Goal: Transaction & Acquisition: Purchase product/service

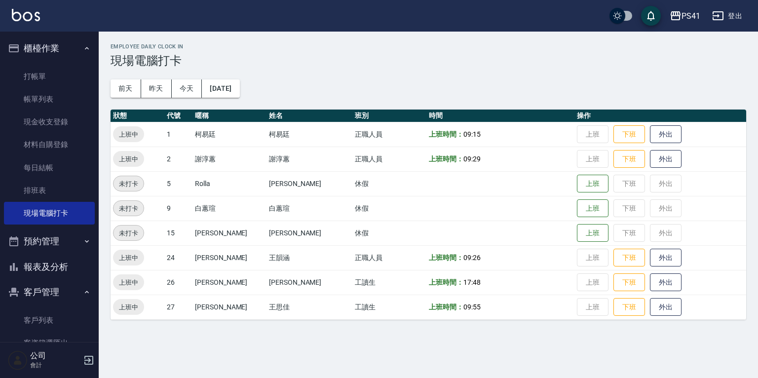
drag, startPoint x: 49, startPoint y: 314, endPoint x: 63, endPoint y: 306, distance: 16.6
click at [49, 314] on link "客戶列表" at bounding box center [49, 320] width 91 height 23
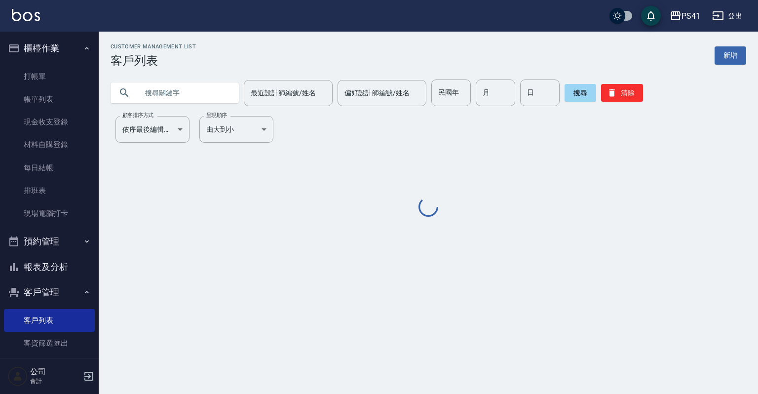
click at [144, 91] on input "text" at bounding box center [184, 92] width 93 height 27
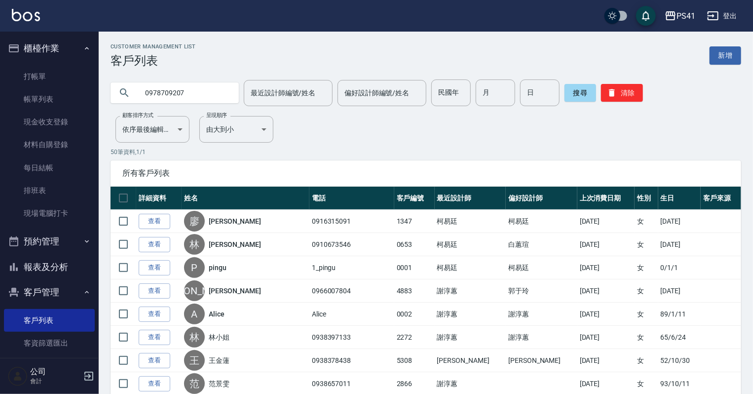
type input "0978709207"
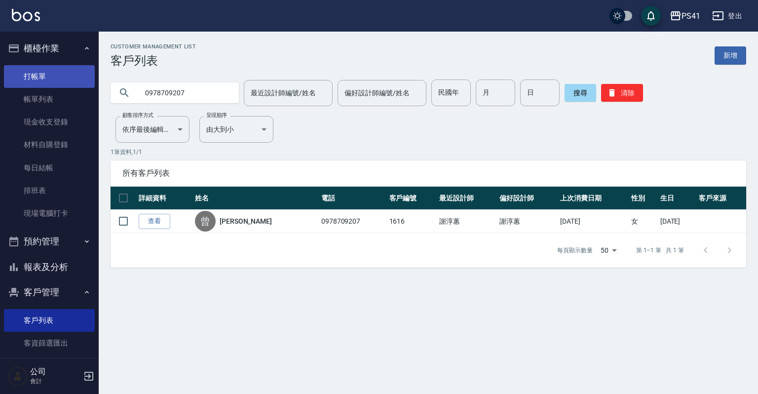
click at [22, 76] on link "打帳單" at bounding box center [49, 76] width 91 height 23
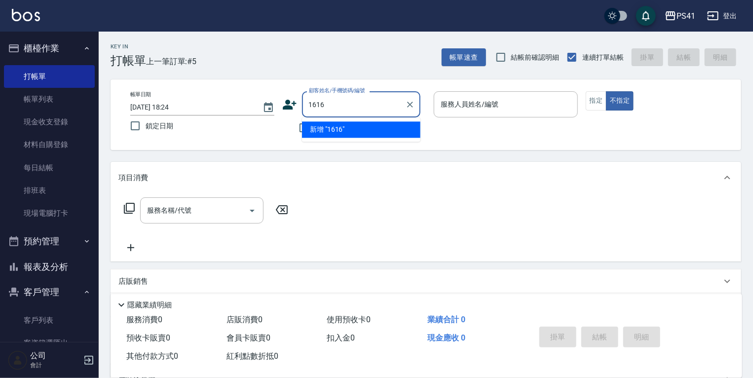
type input "1616"
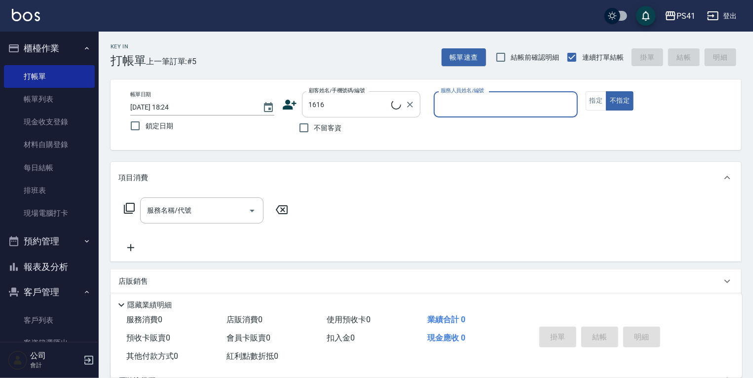
type input "2"
type input "[PERSON_NAME]/0978709207/1616"
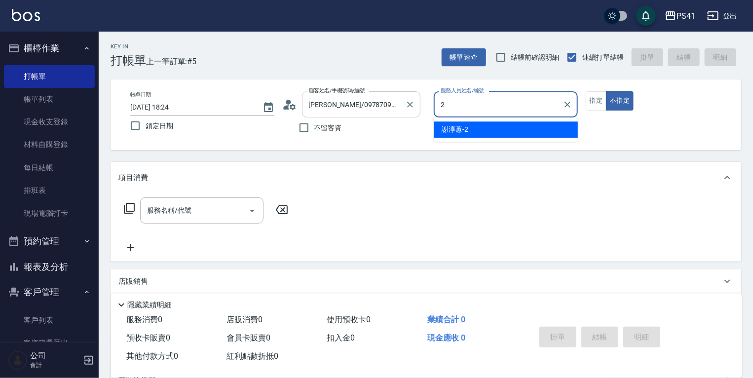
type input "2"
type button "false"
type input "謝淳蕙-2"
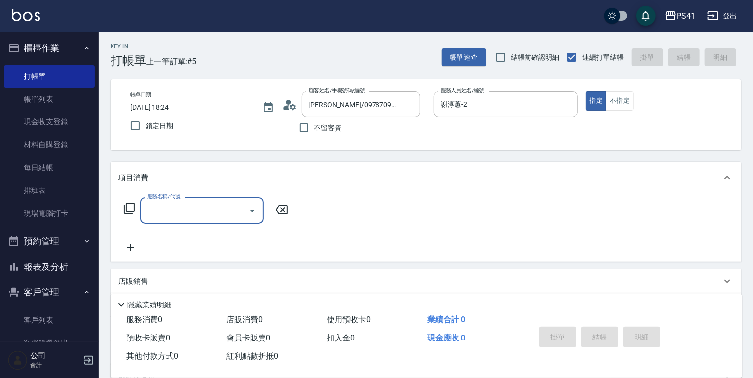
click at [175, 210] on input "服務名稱/代號" at bounding box center [195, 210] width 100 height 17
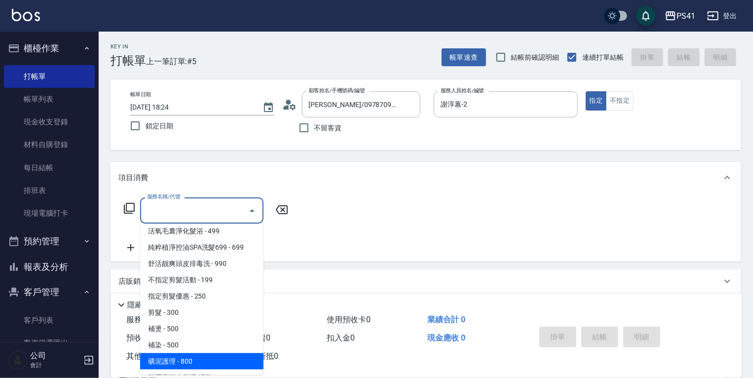
scroll to position [79, 0]
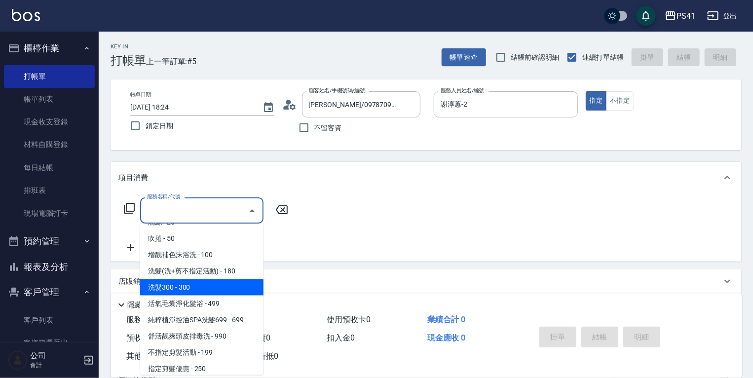
click at [205, 289] on span "洗髮300 - 300" at bounding box center [201, 287] width 123 height 16
type input "洗髮300(1300)"
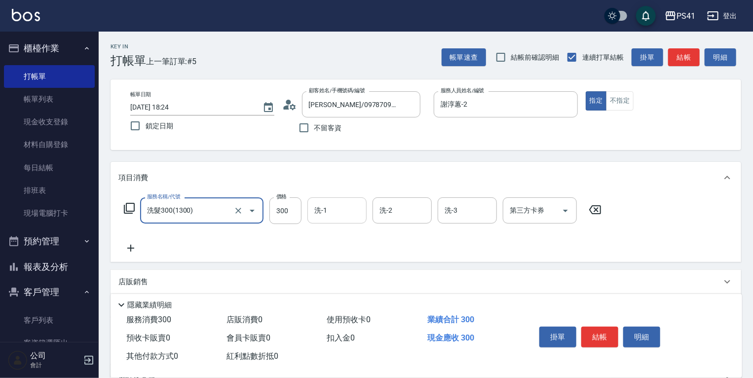
click at [357, 212] on input "洗-1" at bounding box center [337, 210] width 50 height 17
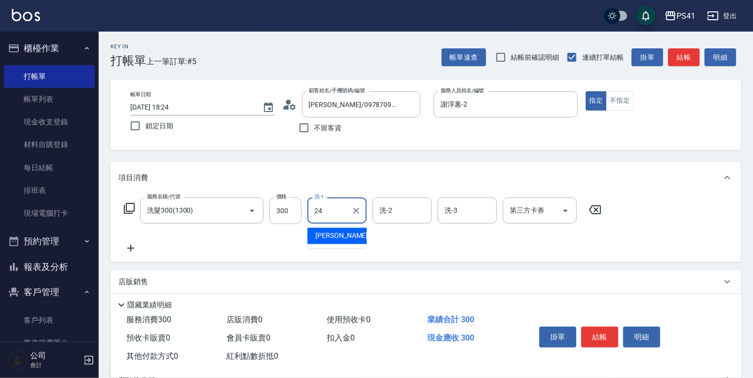
type input "[PERSON_NAME]-24"
type input "."
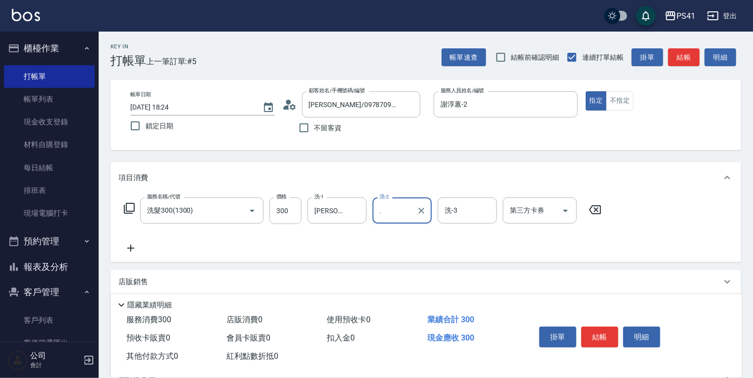
click at [431, 215] on div ". 洗-2" at bounding box center [402, 210] width 59 height 26
click at [429, 215] on div ". 洗-2" at bounding box center [402, 210] width 59 height 26
click at [422, 213] on icon "Clear" at bounding box center [422, 211] width 10 height 10
click at [128, 249] on icon at bounding box center [130, 248] width 7 height 7
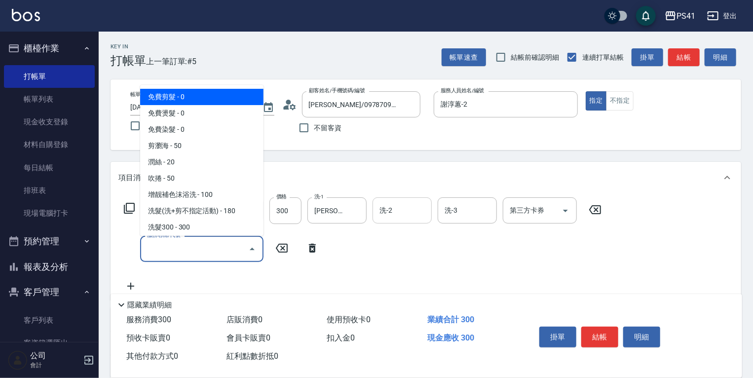
click at [152, 250] on input "服務名稱/代號" at bounding box center [195, 248] width 100 height 17
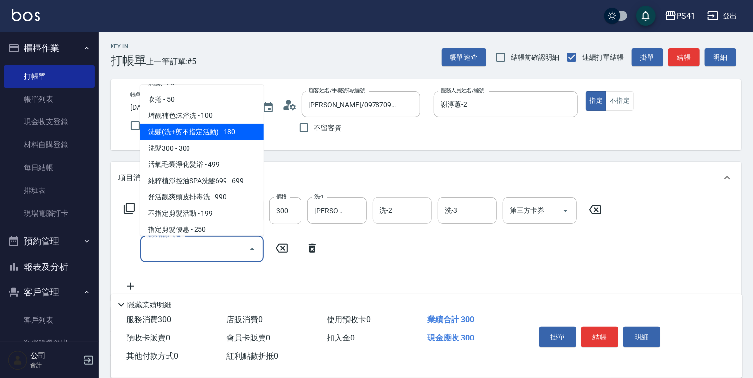
scroll to position [0, 0]
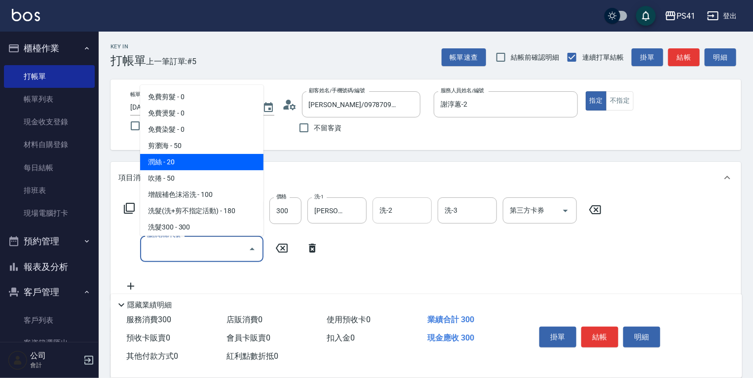
click at [174, 155] on span "潤絲 - 20" at bounding box center [201, 162] width 123 height 16
click at [176, 253] on input "潤絲(820)" at bounding box center [188, 248] width 87 height 17
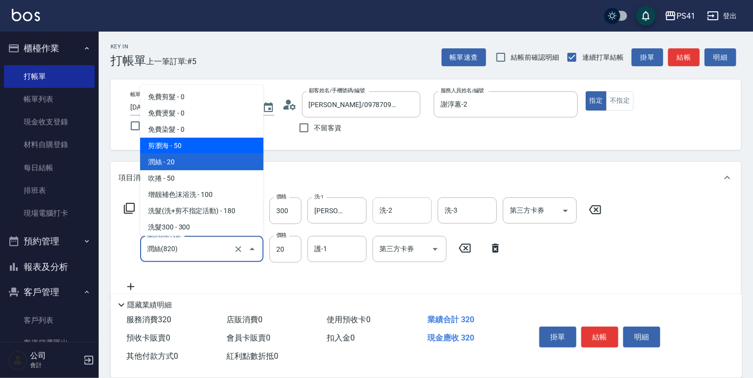
drag, startPoint x: 193, startPoint y: 144, endPoint x: 178, endPoint y: 162, distance: 23.5
click at [193, 145] on span "剪瀏海 - 50" at bounding box center [201, 146] width 123 height 16
type input "剪瀏海(250)"
type input "50"
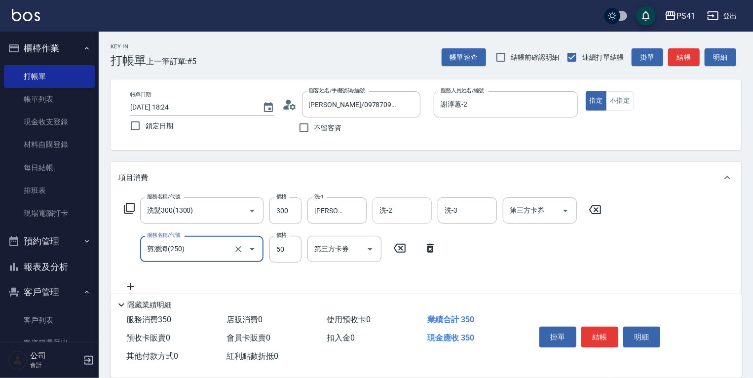
click at [136, 286] on icon at bounding box center [130, 287] width 25 height 12
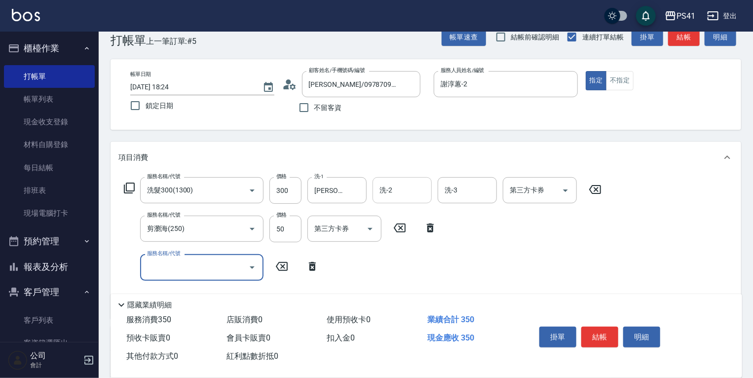
scroll to position [39, 0]
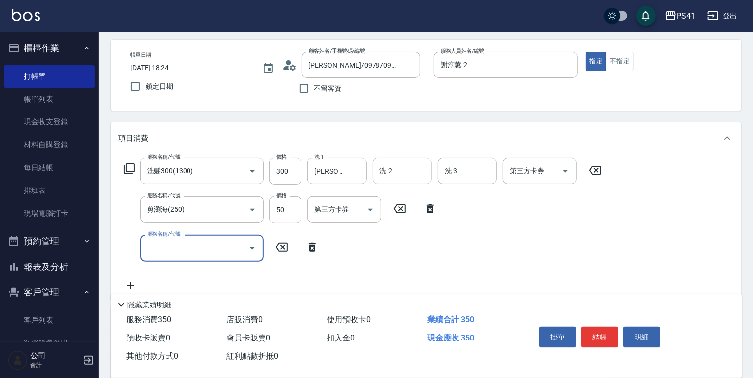
click at [190, 249] on input "服務名稱/代號" at bounding box center [195, 247] width 100 height 17
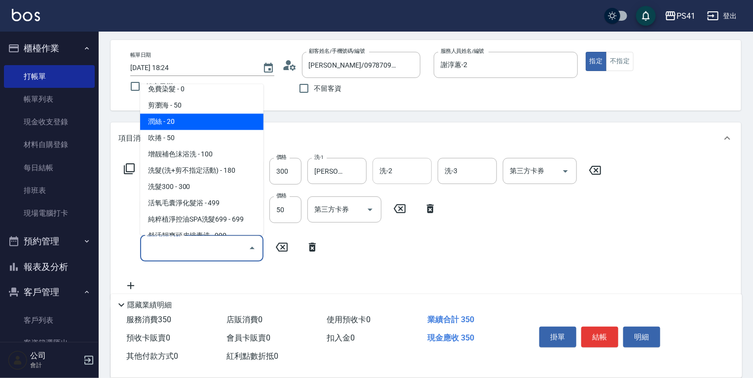
click at [181, 128] on span "潤絲 - 20" at bounding box center [201, 122] width 123 height 16
type input "潤絲(820)"
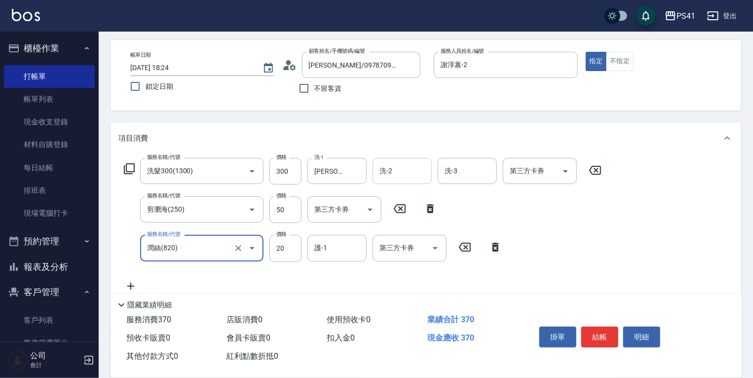
drag, startPoint x: 286, startPoint y: 252, endPoint x: 265, endPoint y: 249, distance: 21.4
click at [286, 252] on input "20" at bounding box center [286, 248] width 32 height 27
type input "100"
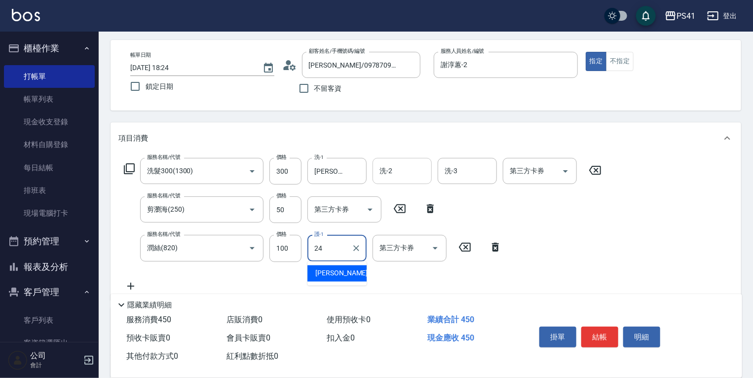
type input "[PERSON_NAME]-24"
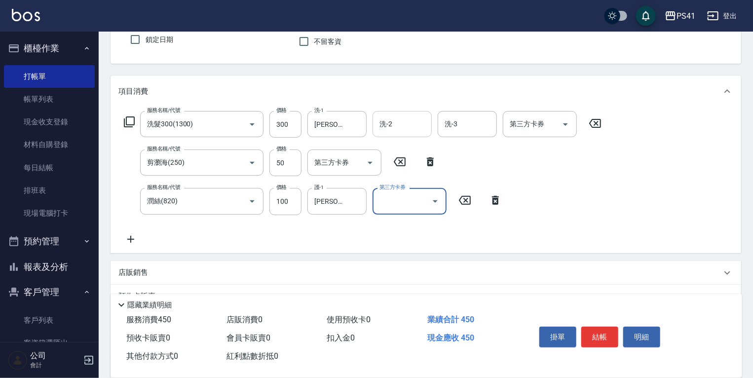
scroll to position [158, 0]
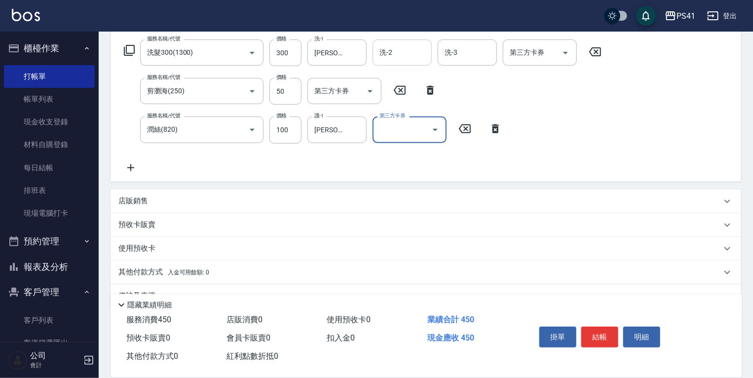
click at [138, 205] on p "店販銷售" at bounding box center [133, 201] width 30 height 10
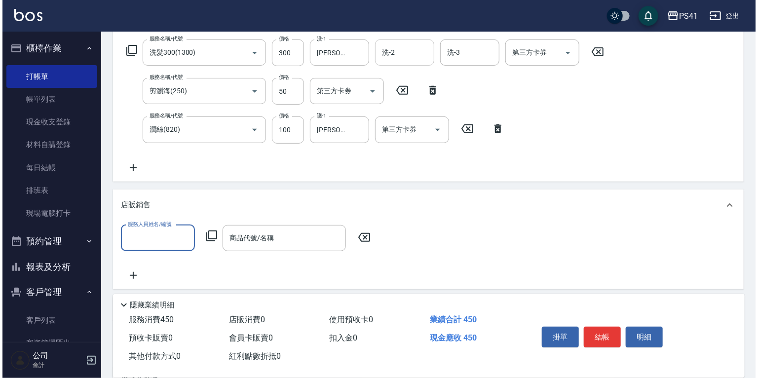
scroll to position [0, 0]
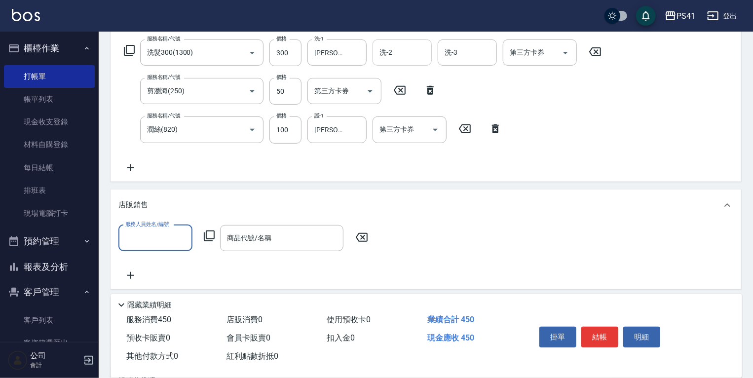
click at [154, 228] on div "服務人員姓名/編號" at bounding box center [155, 238] width 74 height 26
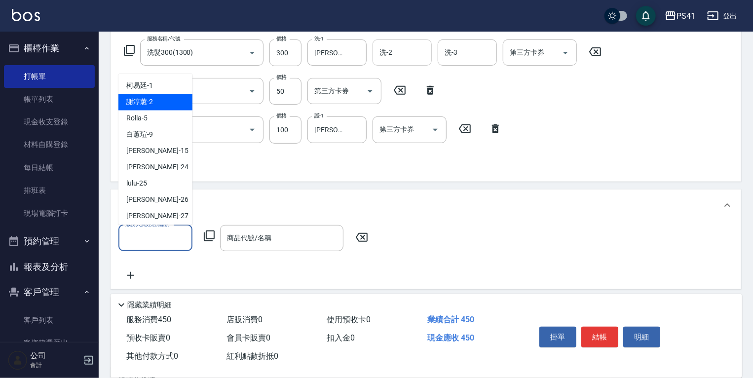
click at [141, 106] on span "[PERSON_NAME]-2" at bounding box center [139, 102] width 27 height 10
type input "謝淳蕙-2"
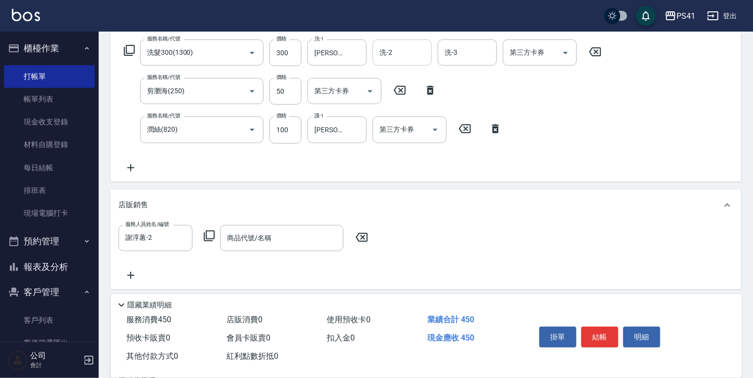
click at [210, 235] on icon at bounding box center [209, 236] width 12 height 12
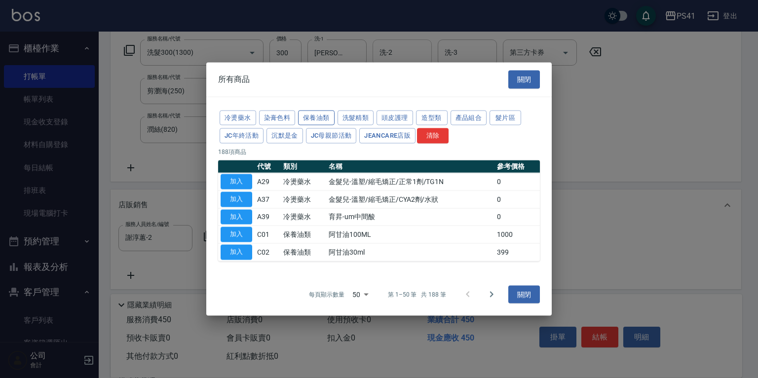
click at [311, 116] on button "保養油類" at bounding box center [316, 117] width 37 height 15
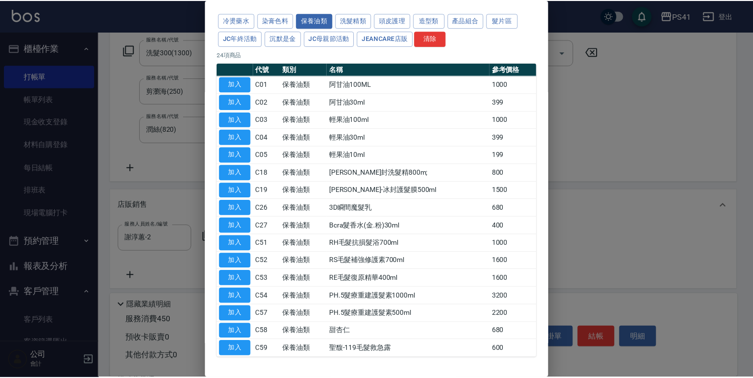
scroll to position [67, 0]
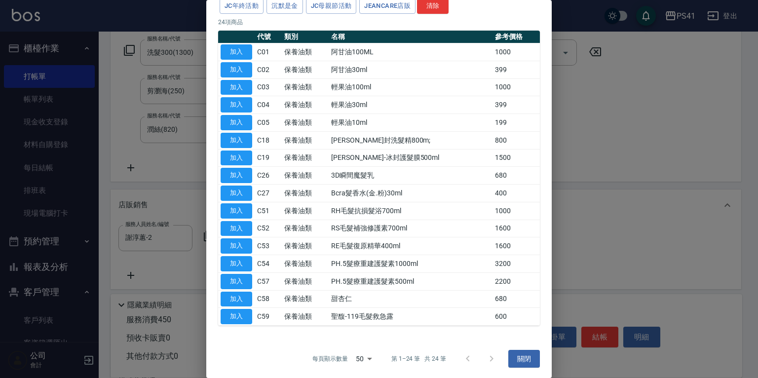
drag, startPoint x: 242, startPoint y: 176, endPoint x: 269, endPoint y: 188, distance: 28.9
click at [242, 177] on button "加入" at bounding box center [237, 175] width 32 height 15
type input "3D瞬間魔髮乳"
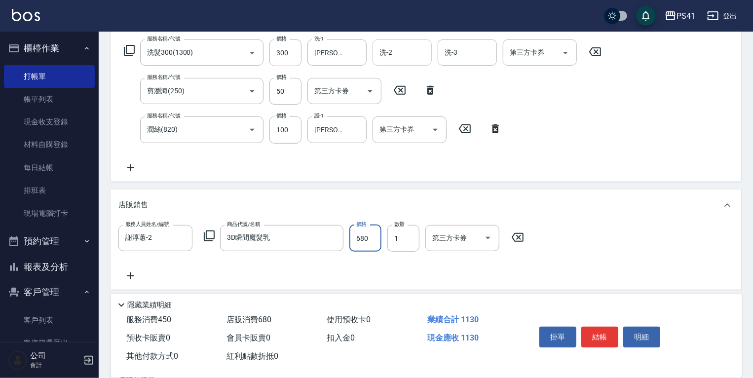
click at [358, 245] on input "680" at bounding box center [366, 238] width 32 height 27
type input "578"
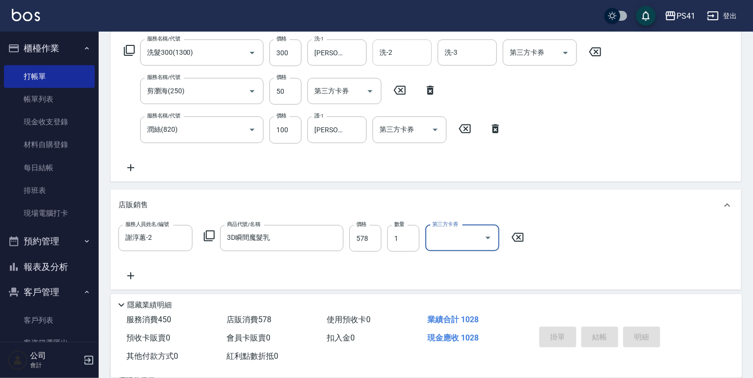
type input "[DATE] 18:25"
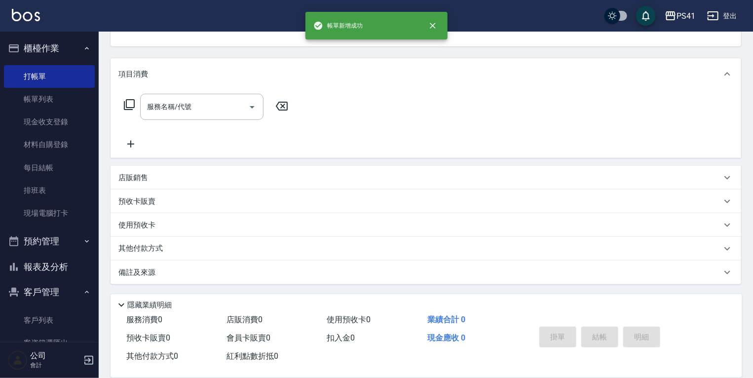
scroll to position [0, 0]
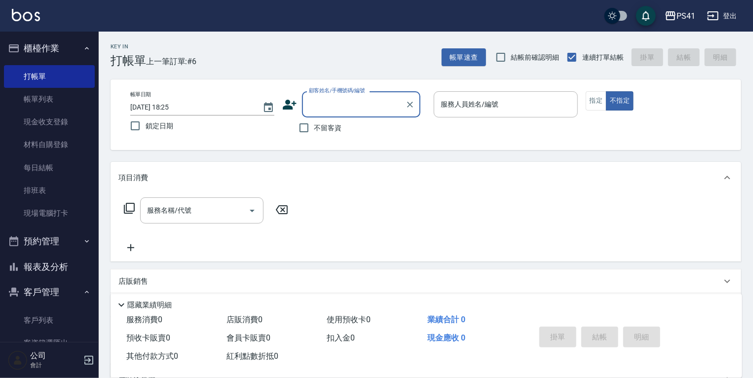
click at [75, 58] on button "櫃檯作業" at bounding box center [49, 49] width 91 height 26
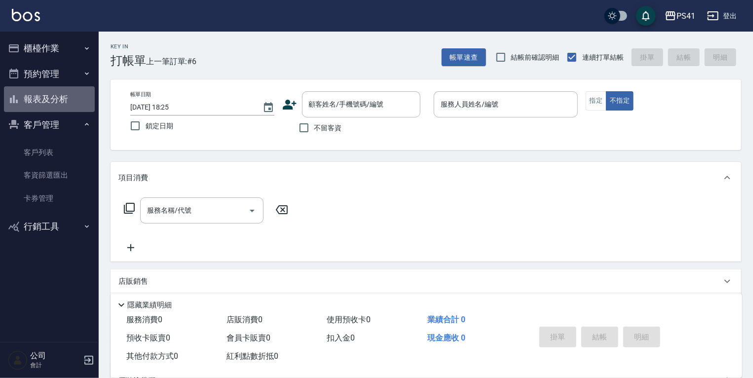
click at [56, 99] on button "報表及分析" at bounding box center [49, 99] width 91 height 26
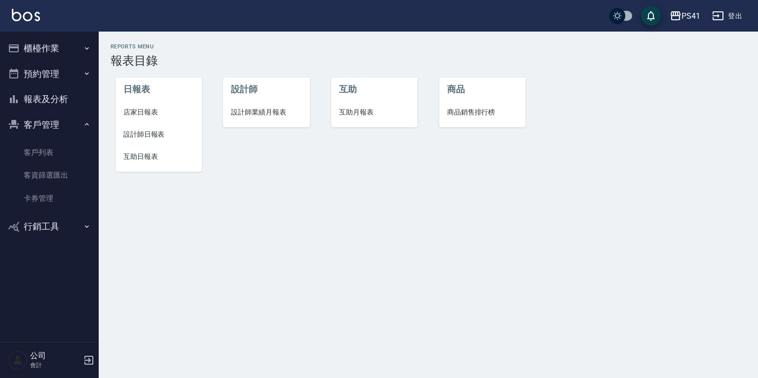
click at [148, 153] on span "互助日報表" at bounding box center [158, 157] width 71 height 10
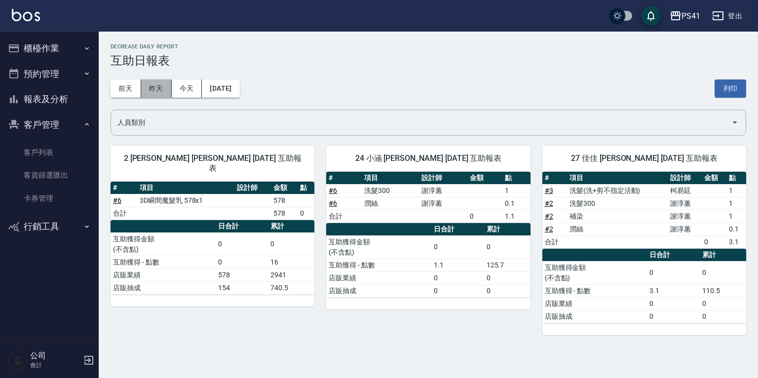
click at [153, 84] on button "昨天" at bounding box center [156, 88] width 31 height 18
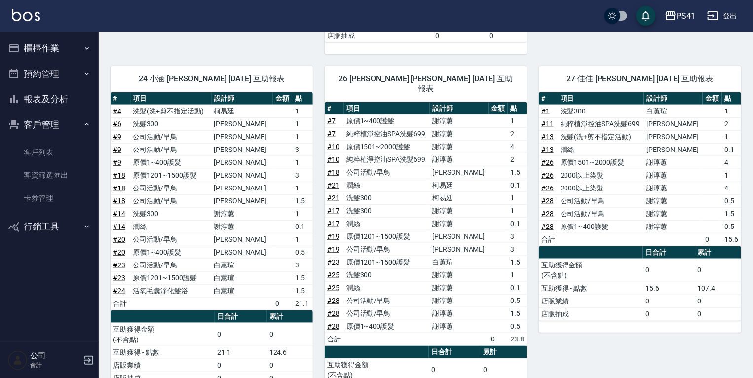
scroll to position [422, 0]
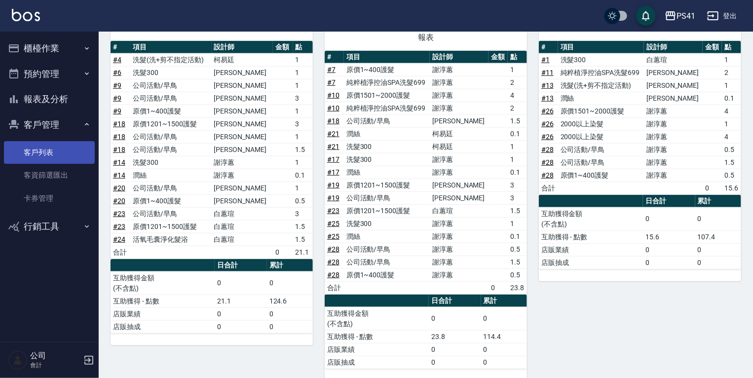
drag, startPoint x: 59, startPoint y: 148, endPoint x: 59, endPoint y: 163, distance: 15.8
click at [59, 148] on link "客戶列表" at bounding box center [49, 152] width 91 height 23
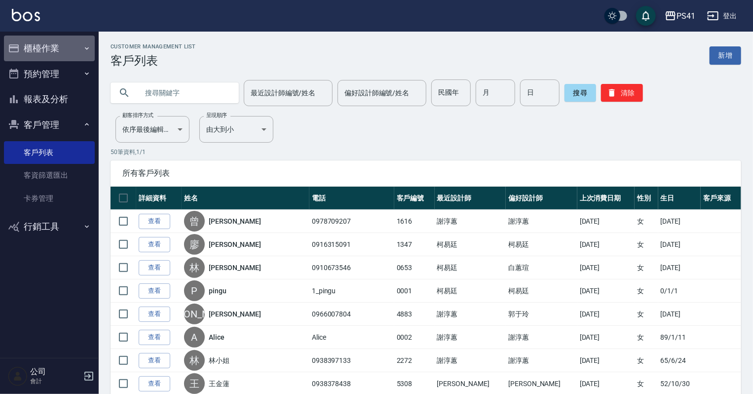
click at [61, 54] on button "櫃檯作業" at bounding box center [49, 49] width 91 height 26
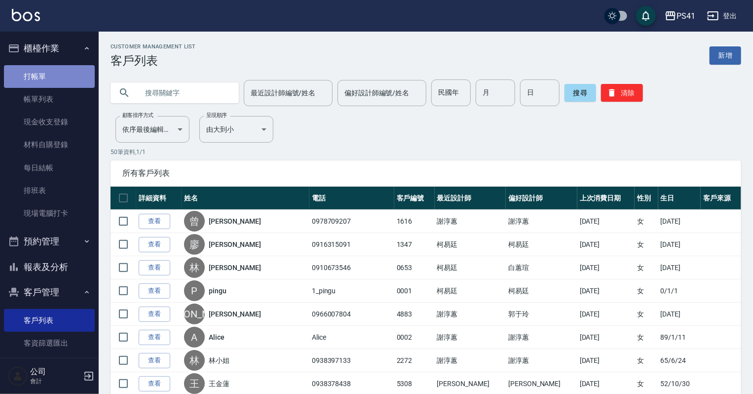
click at [64, 84] on link "打帳單" at bounding box center [49, 76] width 91 height 23
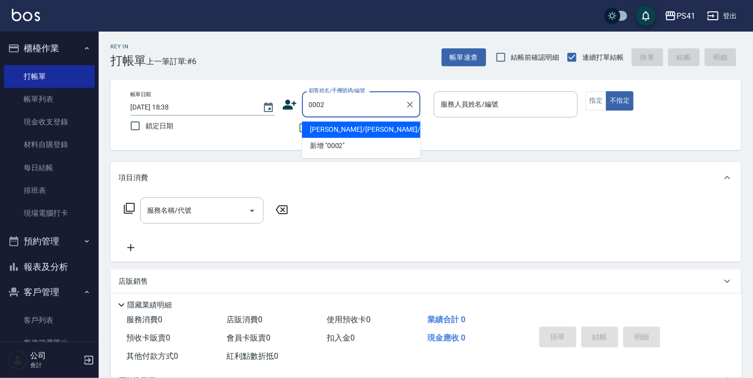
type input "[PERSON_NAME]/[PERSON_NAME]/0002"
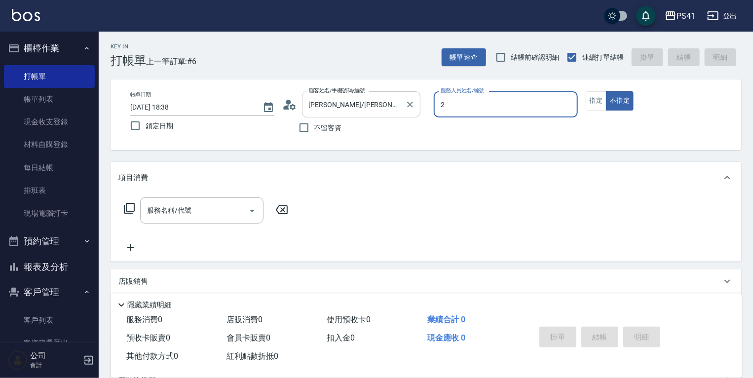
type input "謝淳蕙-2"
type button "false"
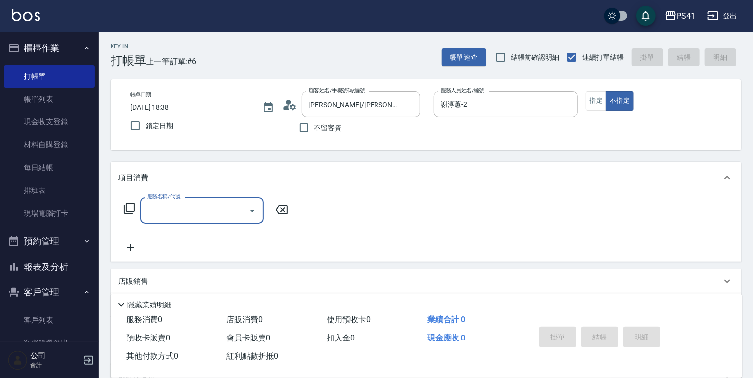
click at [161, 197] on label "服務名稱/代號" at bounding box center [163, 196] width 33 height 7
click at [161, 202] on input "服務名稱/代號" at bounding box center [195, 210] width 100 height 17
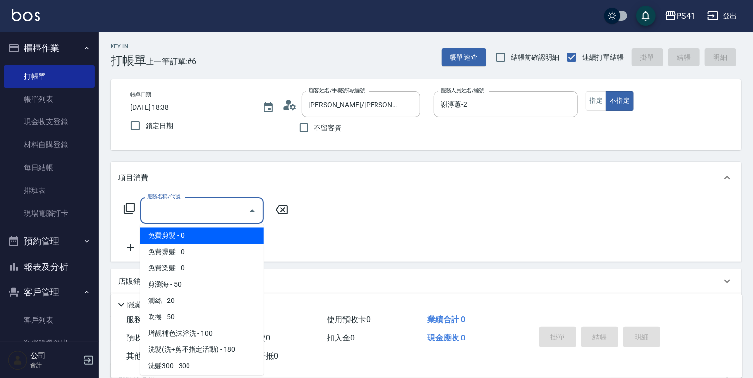
click at [164, 205] on input "服務名稱/代號" at bounding box center [195, 210] width 100 height 17
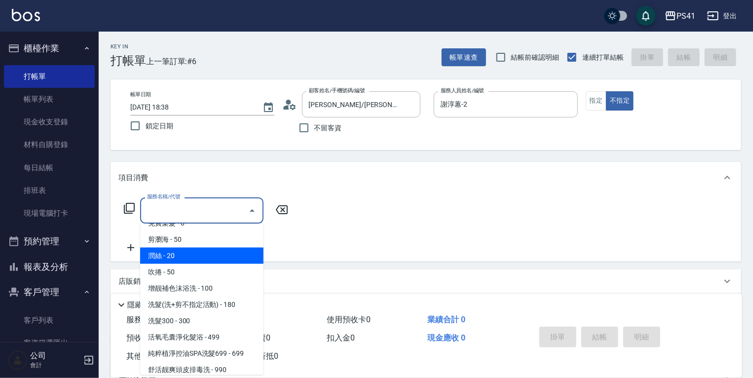
scroll to position [79, 0]
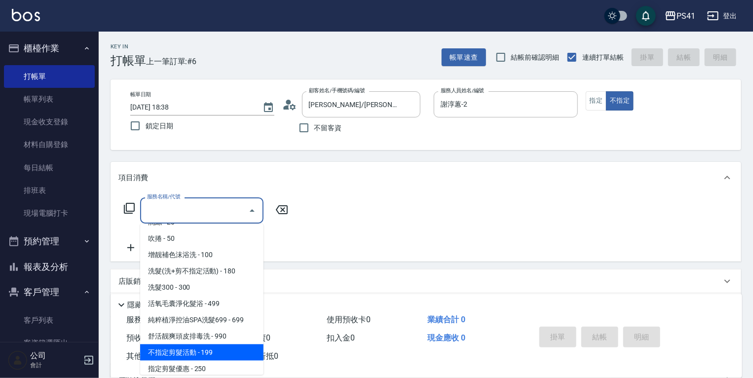
click at [214, 351] on span "不指定剪髮活動 - 199" at bounding box center [201, 353] width 123 height 16
type input "不指定剪髮活動(2199)"
